Goal: Information Seeking & Learning: Understand process/instructions

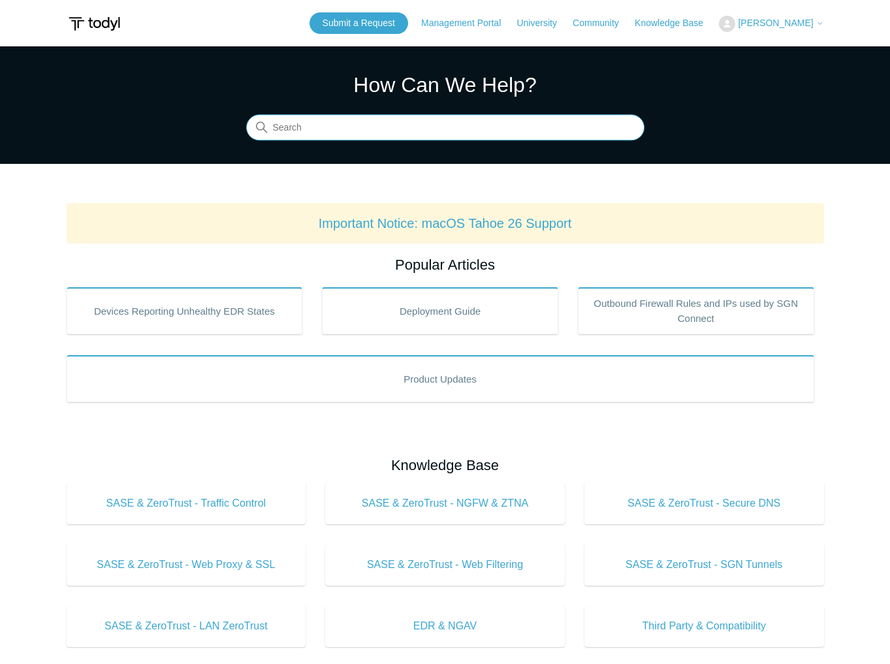
click at [396, 120] on input "Search" at bounding box center [445, 128] width 398 height 26
type input "tray icon"
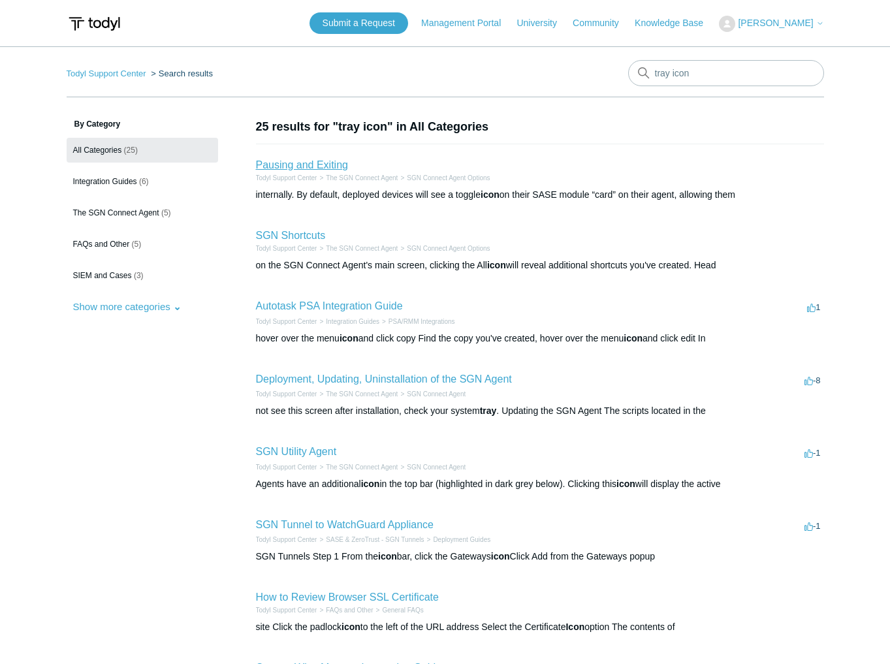
click at [321, 167] on link "Pausing and Exiting" at bounding box center [302, 164] width 92 height 11
